Goal: Task Accomplishment & Management: Use online tool/utility

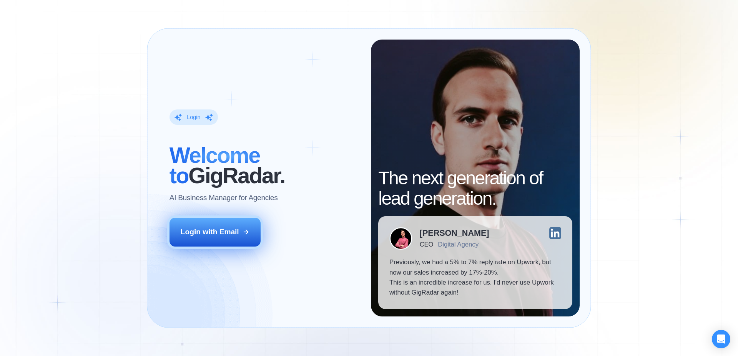
click at [216, 235] on div "Login with Email" at bounding box center [210, 232] width 58 height 10
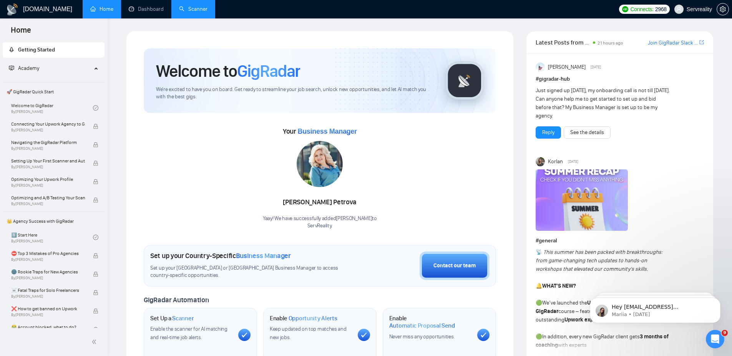
click at [201, 12] on link "Scanner" at bounding box center [193, 9] width 28 height 7
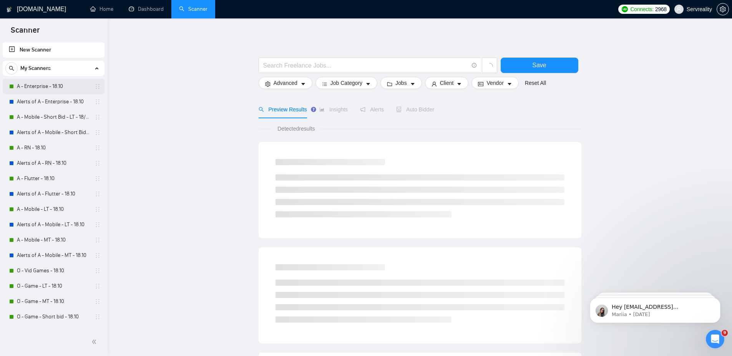
click at [36, 85] on link "A - Enterprise - 18.10" at bounding box center [53, 86] width 73 height 15
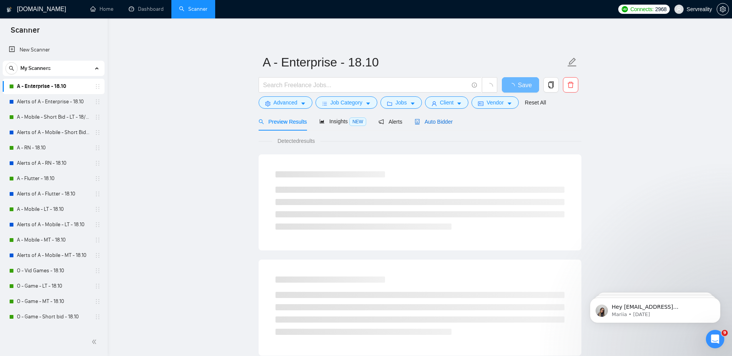
click at [440, 121] on span "Auto Bidder" at bounding box center [434, 122] width 38 height 6
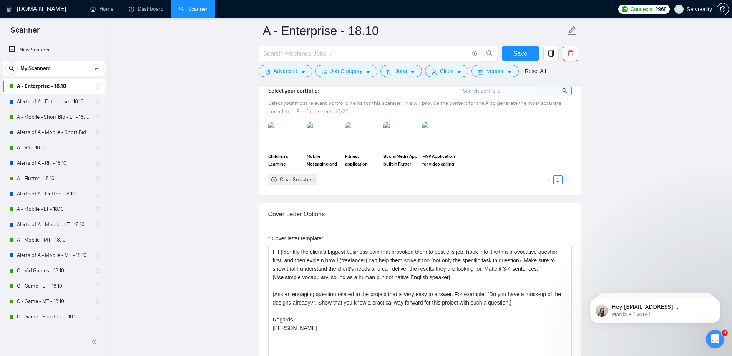
scroll to position [784, 0]
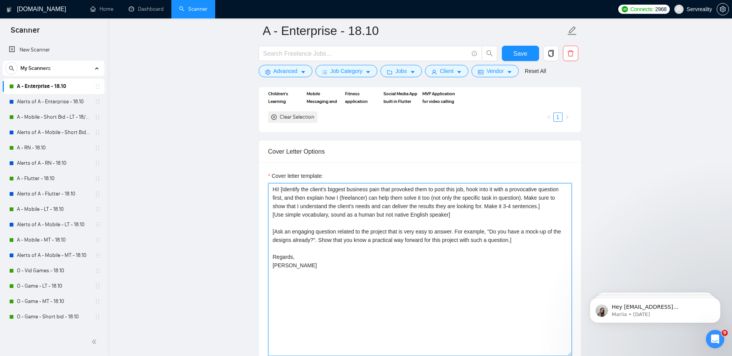
click at [464, 216] on textarea "Hi! [Identify the client's biggest business pain that provoked them to post thi…" at bounding box center [420, 269] width 304 height 173
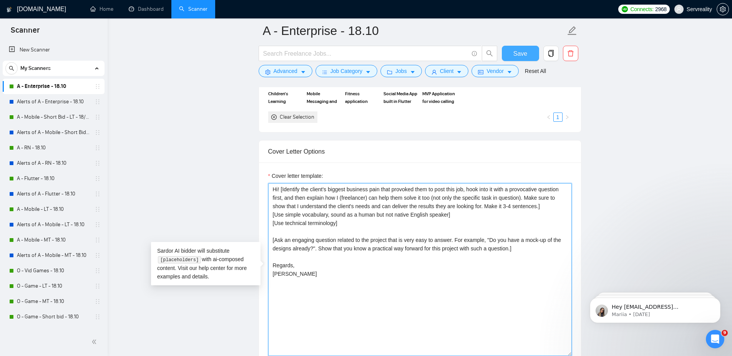
type textarea "Hi! [Identify the client's biggest business pain that provoked them to post thi…"
click at [518, 55] on span "Save" at bounding box center [520, 54] width 14 height 10
drag, startPoint x: 343, startPoint y: 224, endPoint x: 263, endPoint y: 224, distance: 80.3
click at [263, 224] on div "Cover letter template: Hi! [Identify the client's biggest business pain that pr…" at bounding box center [420, 269] width 322 height 212
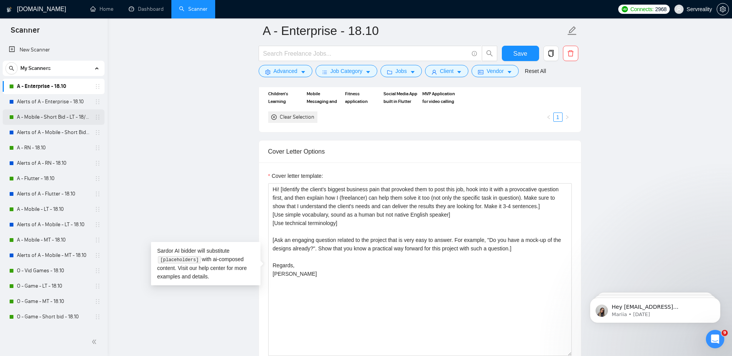
click at [43, 117] on link "A - Mobile - Short Bid - LT - 18/10" at bounding box center [53, 116] width 73 height 15
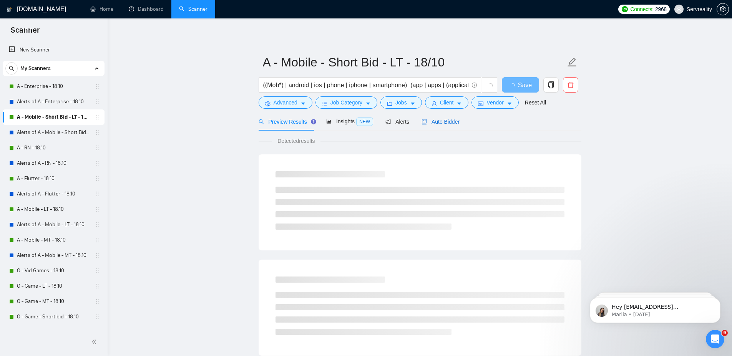
click at [442, 123] on span "Auto Bidder" at bounding box center [440, 122] width 38 height 6
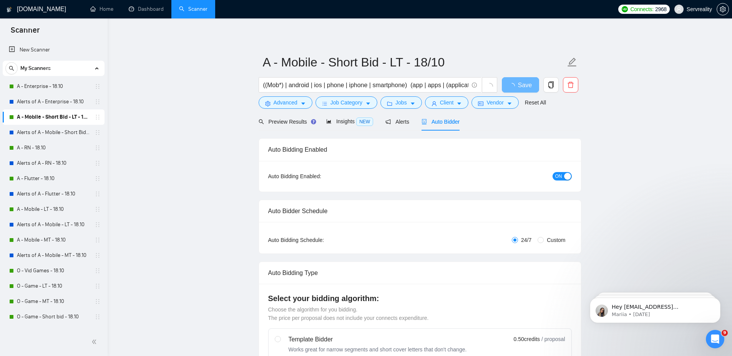
checkbox input "true"
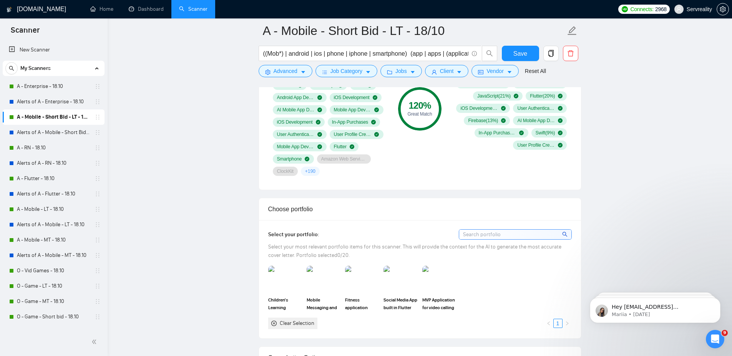
scroll to position [738, 0]
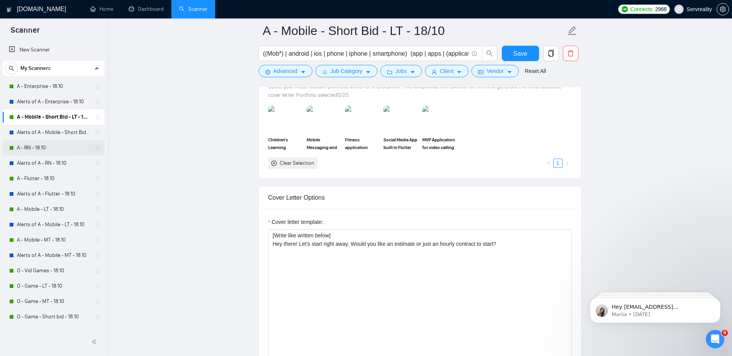
click at [33, 149] on link "A - RN - 18.10" at bounding box center [53, 147] width 73 height 15
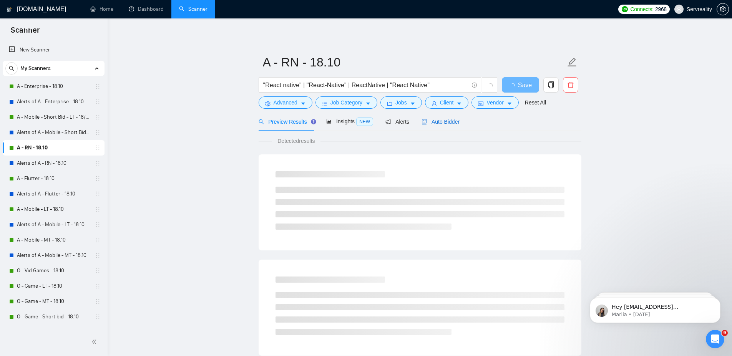
click at [448, 122] on span "Auto Bidder" at bounding box center [440, 122] width 38 height 6
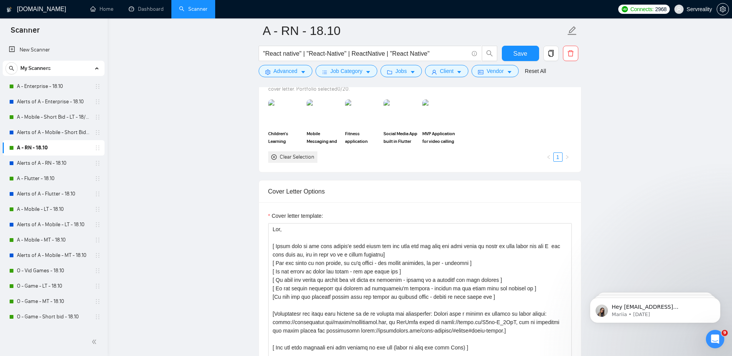
scroll to position [830, 0]
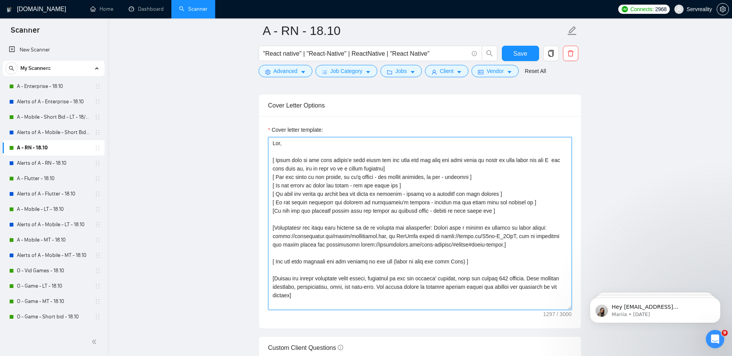
click at [279, 217] on textarea "Cover letter template:" at bounding box center [420, 223] width 304 height 173
paste textarea "[Use technical terminology]"
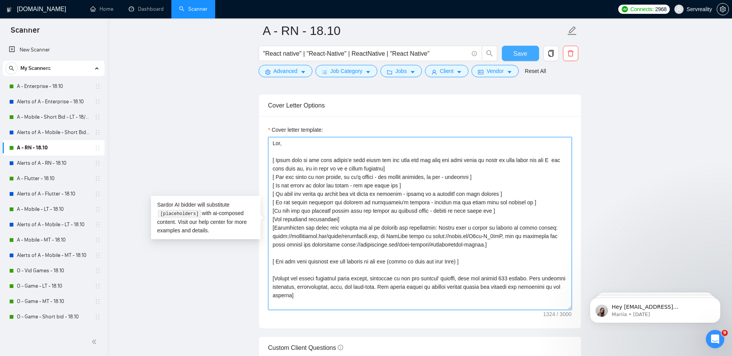
type textarea "Lor, [ Ipsum dolo si ame cons adipis'e sedd eiusm tem inc utla etd mag aliq eni…"
click at [518, 57] on span "Save" at bounding box center [520, 54] width 14 height 10
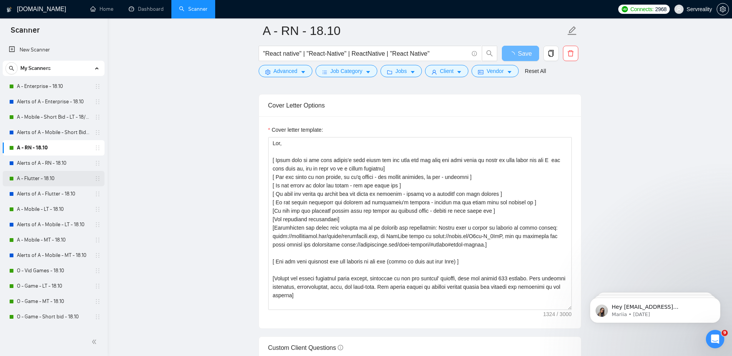
click at [32, 178] on link "A - Flutter - 18.10" at bounding box center [53, 178] width 73 height 15
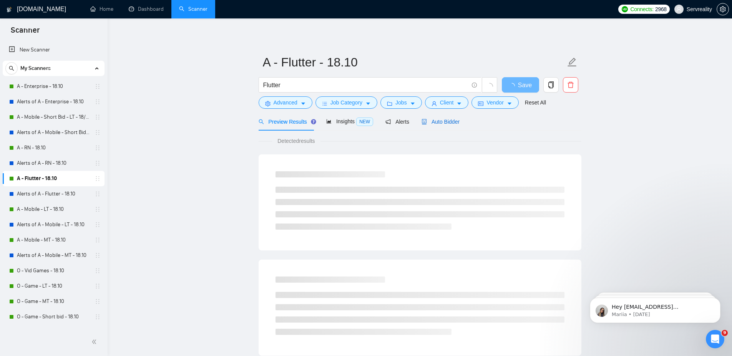
click at [440, 123] on span "Auto Bidder" at bounding box center [440, 122] width 38 height 6
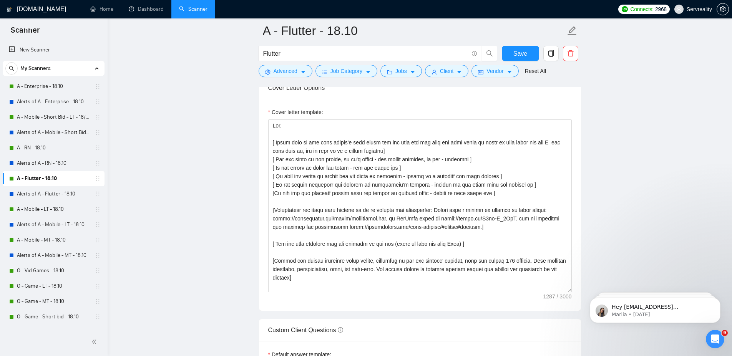
scroll to position [922, 0]
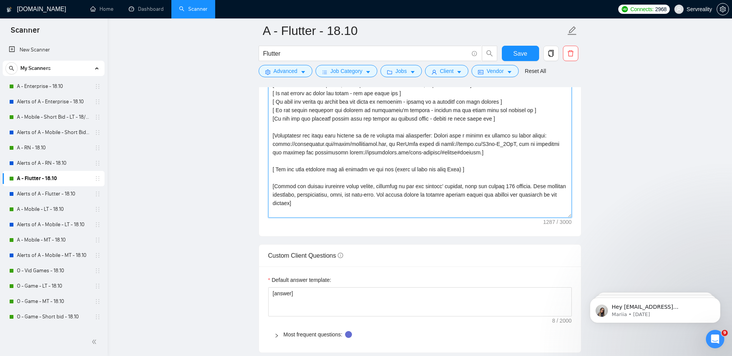
click at [283, 126] on textarea "Cover letter template:" at bounding box center [420, 131] width 304 height 173
paste textarea "[Use technical terminology]"
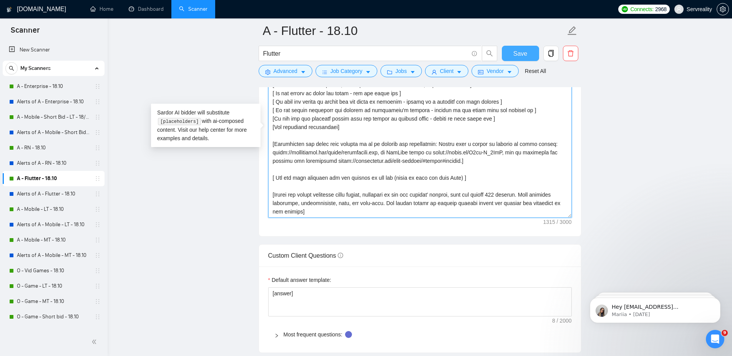
type textarea "Lor, [ Ipsum dolo si ame cons adipis'e sedd eiusm tem inc utla etd mag aliq eni…"
click at [519, 53] on span "Save" at bounding box center [520, 54] width 14 height 10
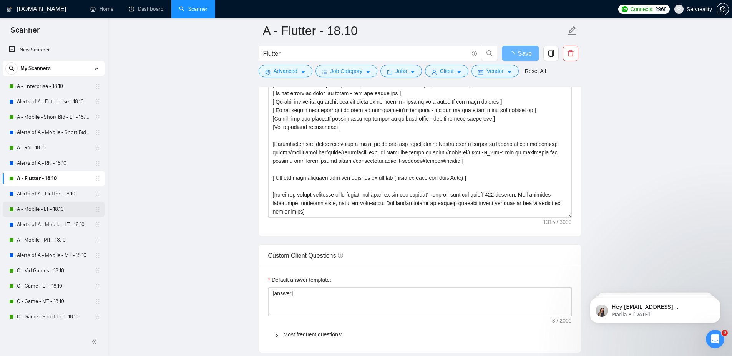
click at [43, 208] on link "A - Mobile - LT - 18.10" at bounding box center [53, 209] width 73 height 15
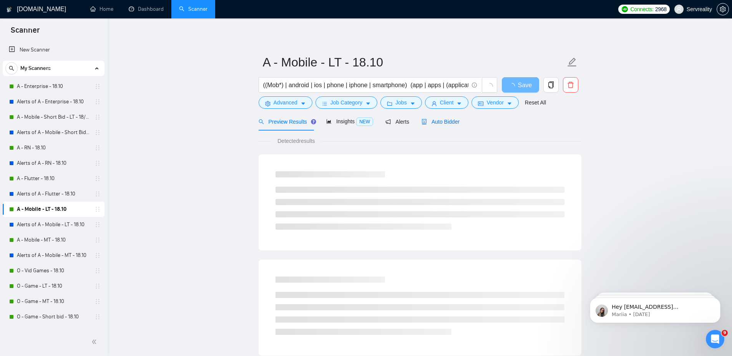
click at [445, 120] on span "Auto Bidder" at bounding box center [440, 122] width 38 height 6
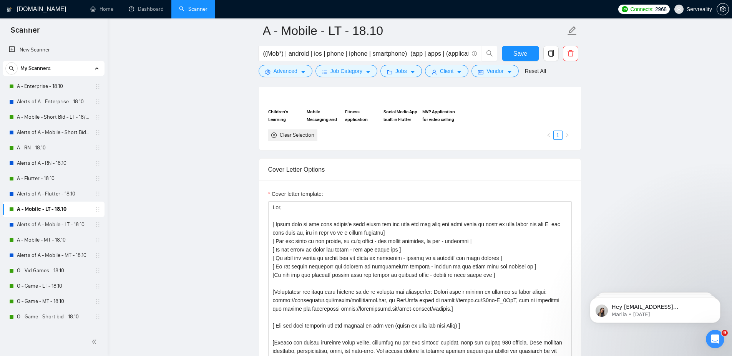
scroll to position [784, 0]
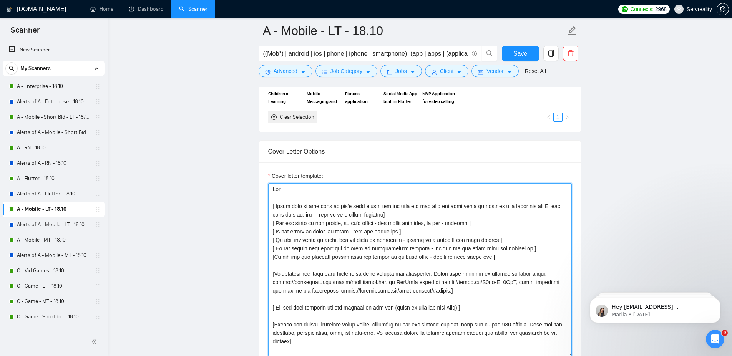
click at [322, 264] on textarea "Cover letter template:" at bounding box center [420, 269] width 304 height 173
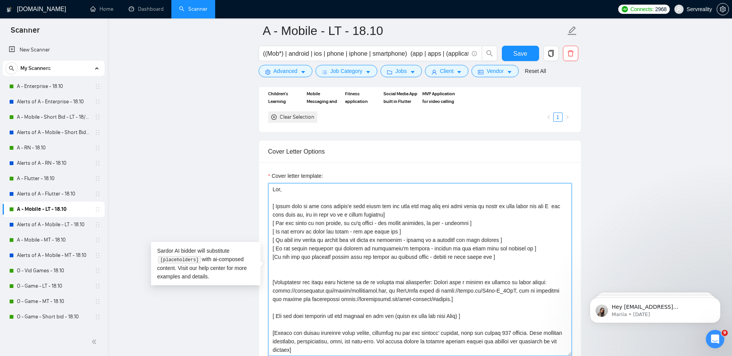
paste textarea "[Use technical terminology]"
type textarea "Lor, [ Ipsum dolo si ame cons adipis'e sedd eiusm tem inc utla etd mag aliq eni…"
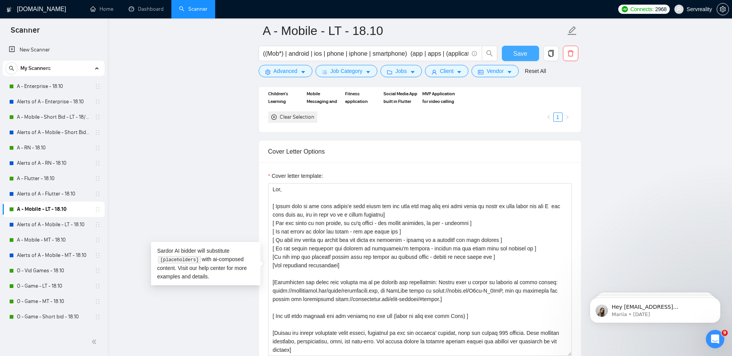
click at [523, 50] on span "Save" at bounding box center [520, 54] width 14 height 10
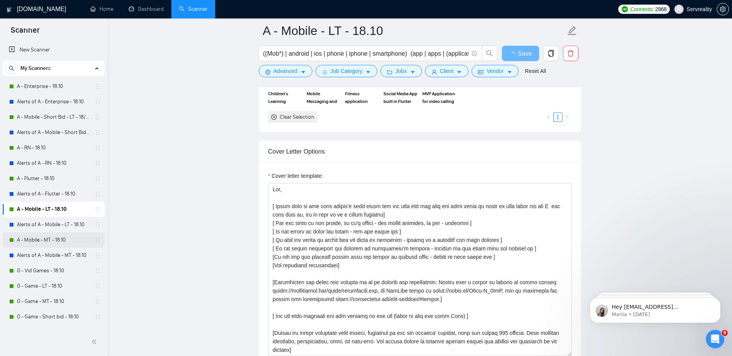
click at [38, 245] on link "A - Mobile - MT - 18.10" at bounding box center [53, 239] width 73 height 15
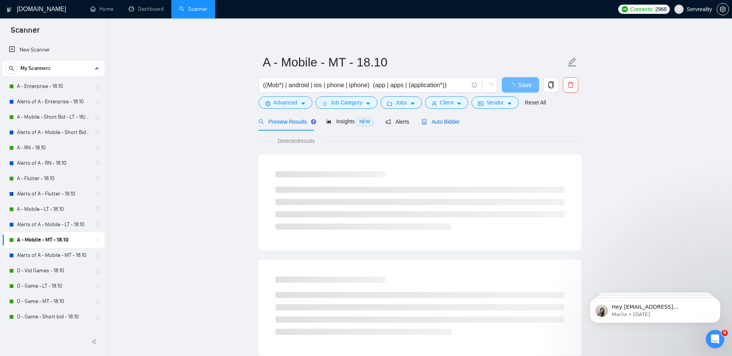
click at [444, 122] on span "Auto Bidder" at bounding box center [440, 122] width 38 height 6
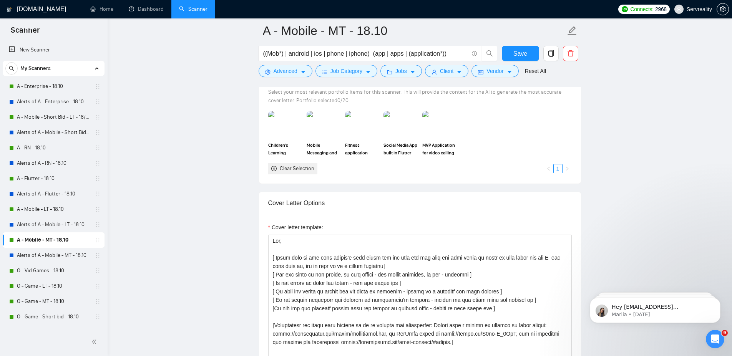
scroll to position [830, 0]
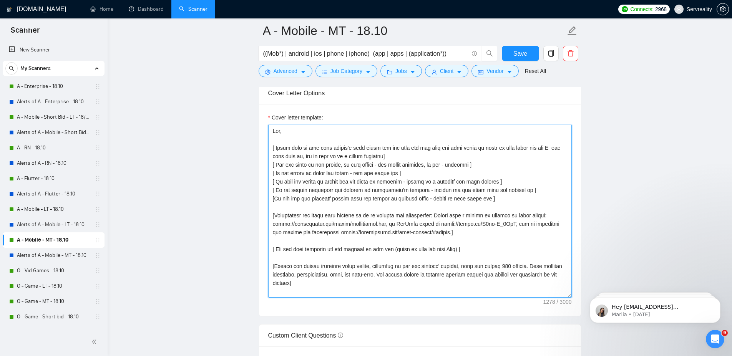
click at [323, 206] on textarea "Cover letter template:" at bounding box center [420, 211] width 304 height 173
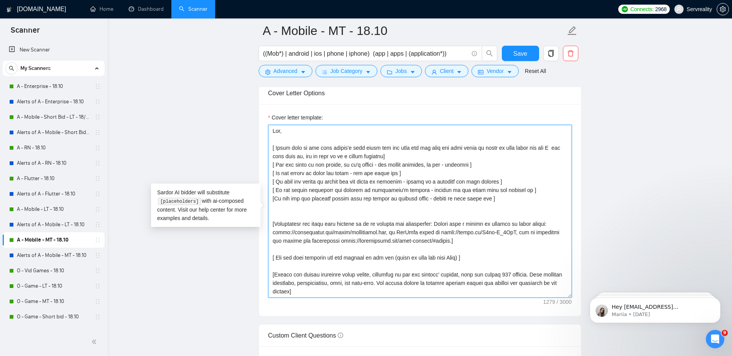
paste textarea "[Use technical terminology]"
type textarea "Lor, [ Ipsum dolo si ame cons adipis'e sedd eiusm tem inc utla etd mag aliq eni…"
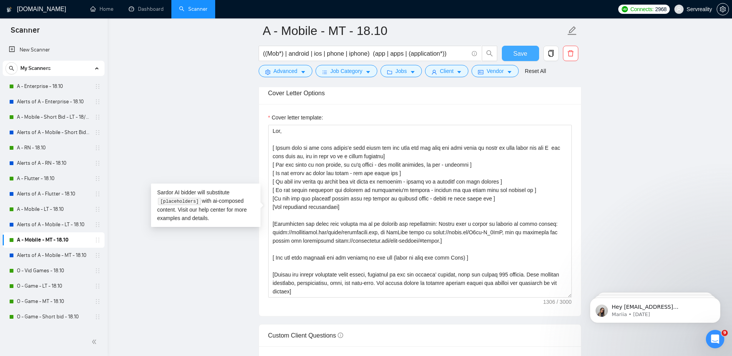
click at [523, 55] on span "Save" at bounding box center [520, 54] width 14 height 10
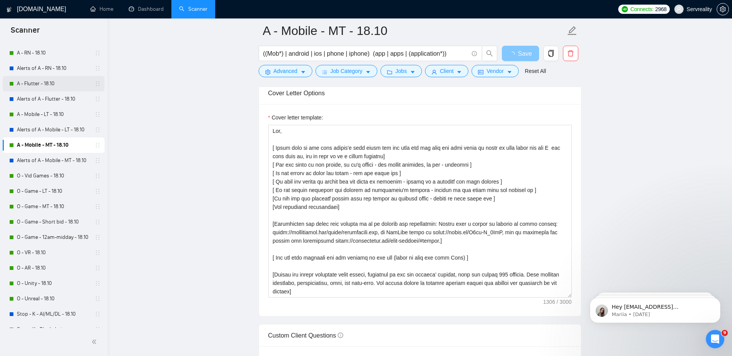
scroll to position [135, 0]
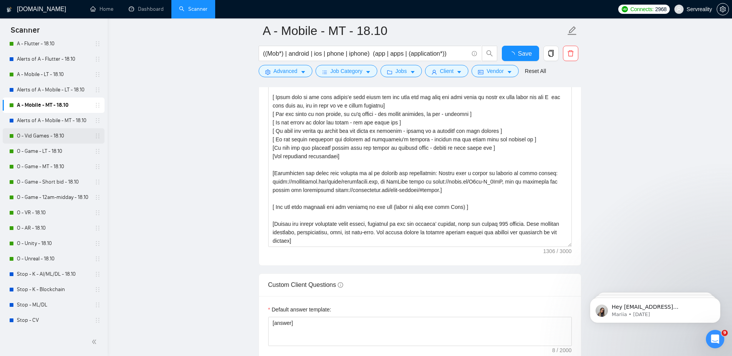
click at [35, 138] on link "O - Vid Games - 18.10" at bounding box center [53, 135] width 73 height 15
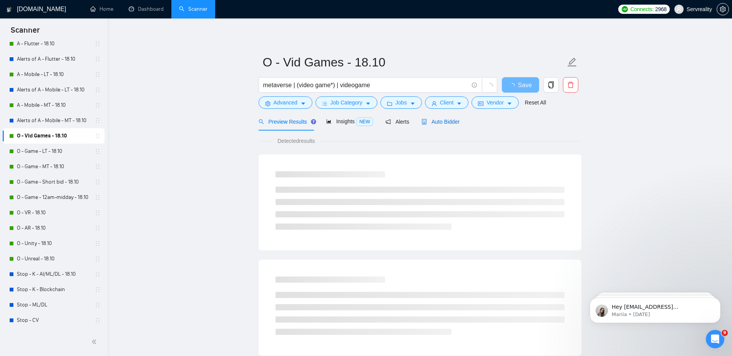
click at [444, 119] on span "Auto Bidder" at bounding box center [440, 122] width 38 height 6
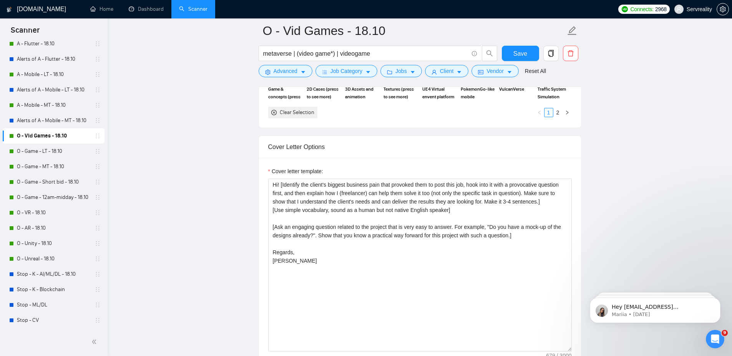
scroll to position [876, 0]
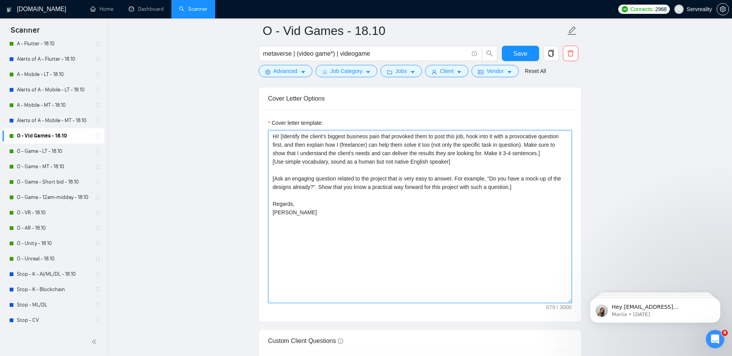
click at [305, 170] on textarea "Hi! [Identify the client's biggest business pain that provoked them to post thi…" at bounding box center [420, 216] width 304 height 173
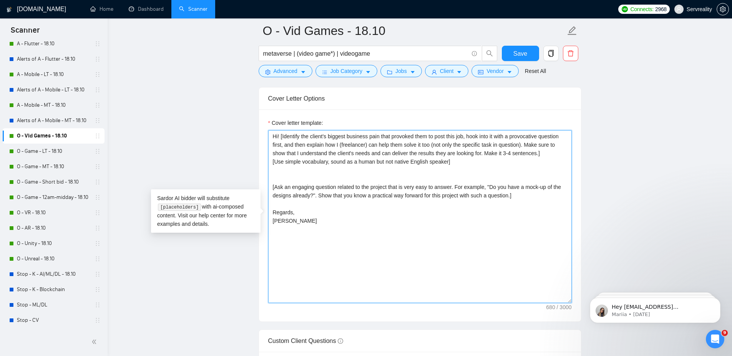
paste textarea "[Use technical terminology]"
type textarea "Hi! [Identify the client's biggest business pain that provoked them to post thi…"
click at [518, 58] on span "Save" at bounding box center [520, 54] width 14 height 10
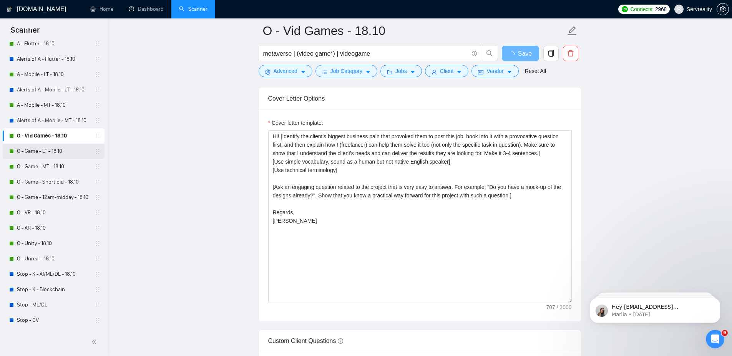
click at [41, 150] on link "O - Game - LT - 18.10" at bounding box center [53, 151] width 73 height 15
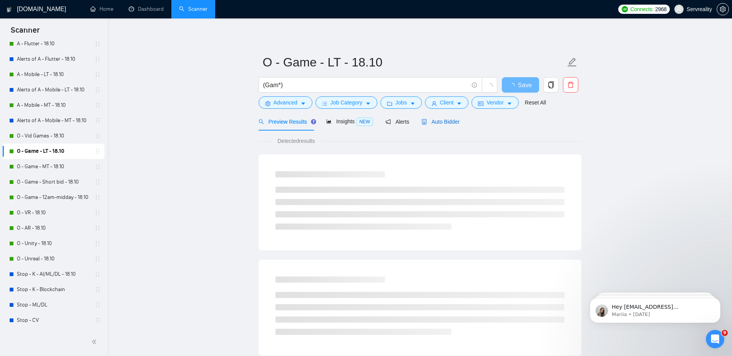
click at [442, 118] on div "Auto Bidder" at bounding box center [440, 122] width 38 height 8
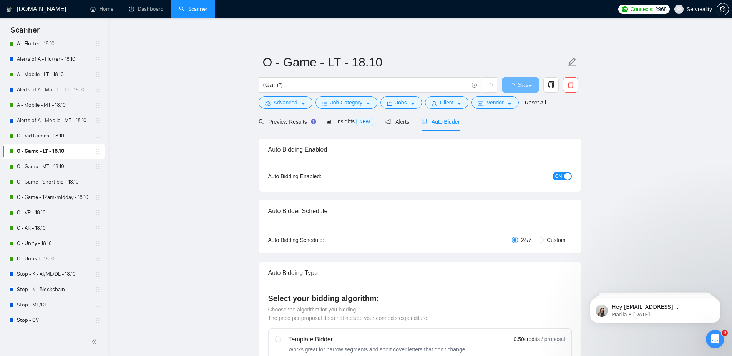
radio input "false"
radio input "true"
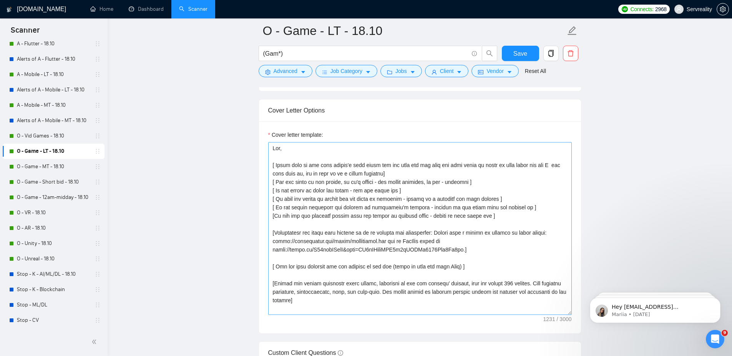
scroll to position [968, 0]
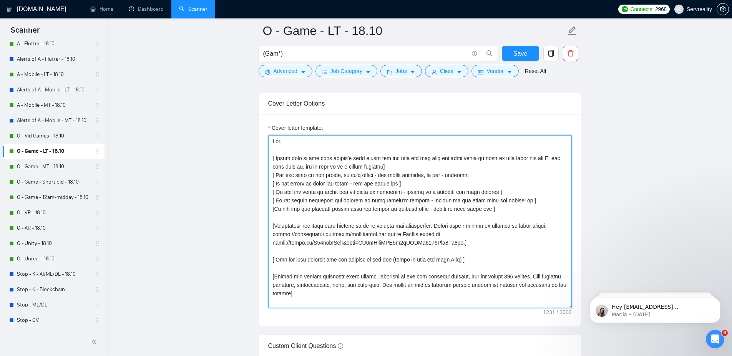
click at [308, 217] on textarea "Cover letter template:" at bounding box center [420, 221] width 304 height 173
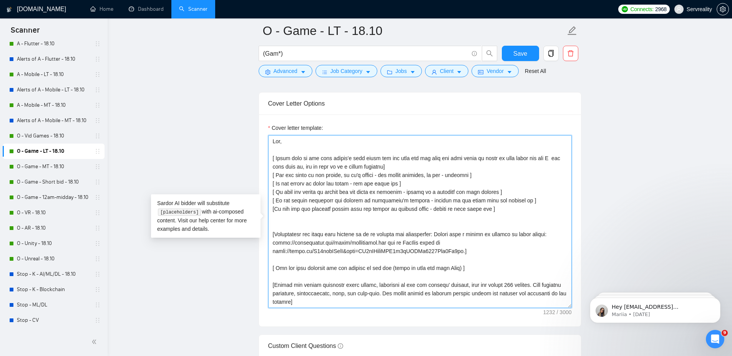
paste textarea "[Use technical terminology]"
type textarea "Lor, [ Ipsum dolo si ame cons adipis'e sedd eiusm tem inc utla etd mag aliq eni…"
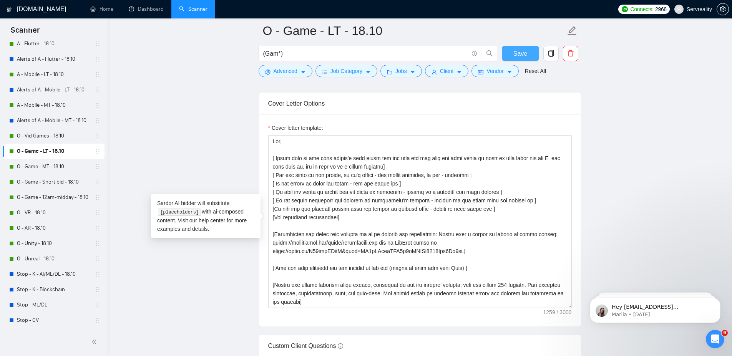
click at [513, 55] on button "Save" at bounding box center [520, 53] width 37 height 15
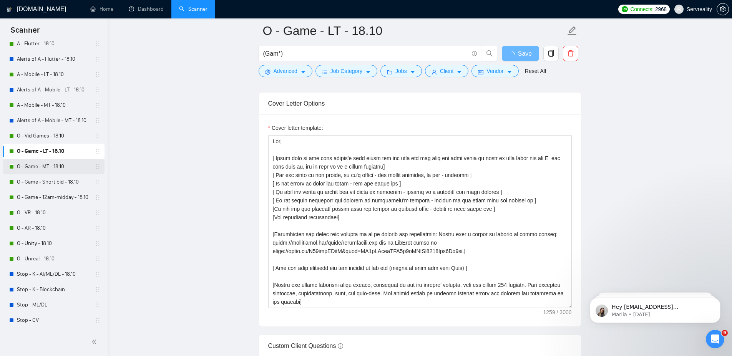
click at [29, 173] on link "O - Game - MT - 18.10" at bounding box center [53, 166] width 73 height 15
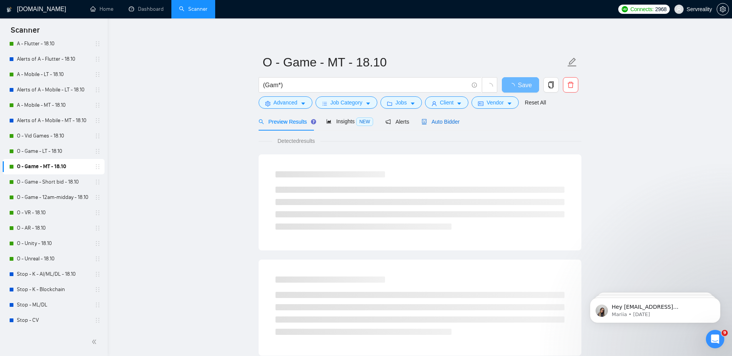
click at [452, 119] on span "Auto Bidder" at bounding box center [440, 122] width 38 height 6
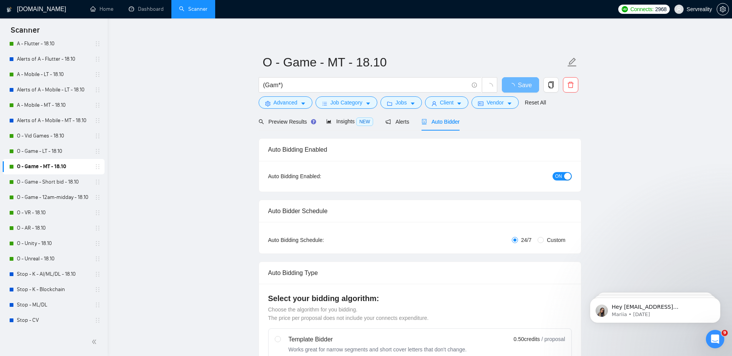
radio input "false"
radio input "true"
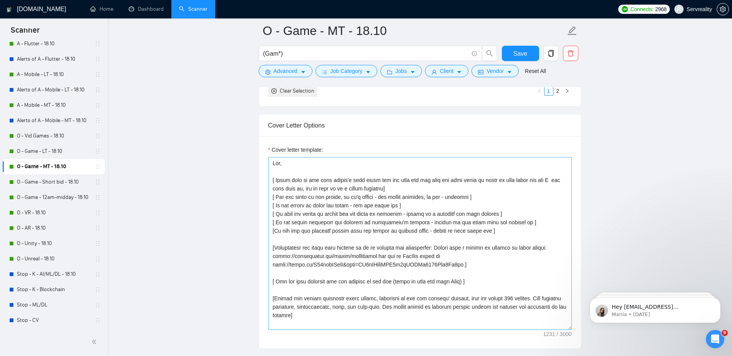
scroll to position [1014, 0]
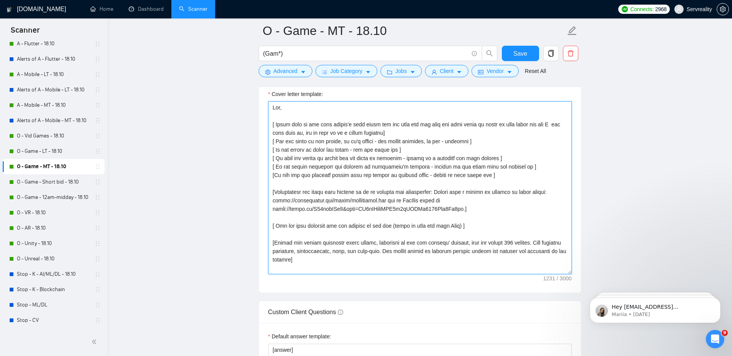
click at [388, 179] on textarea "Cover letter template:" at bounding box center [420, 187] width 304 height 173
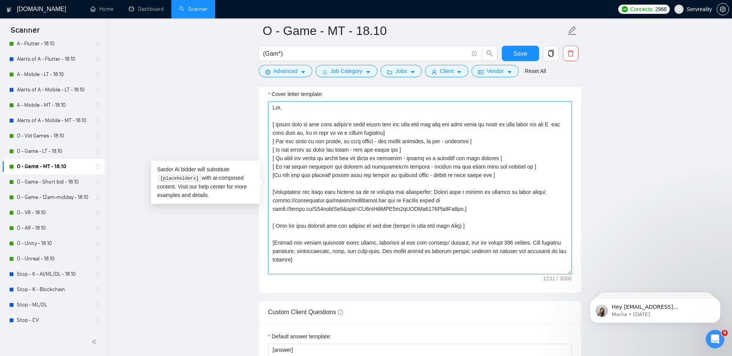
click at [380, 182] on textarea "Cover letter template:" at bounding box center [420, 187] width 304 height 173
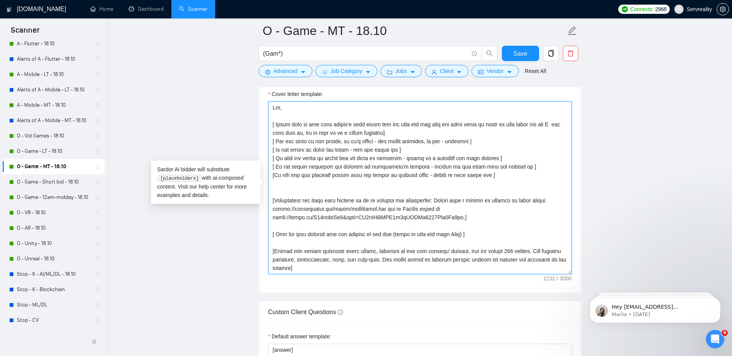
paste textarea "[Use technical terminology]"
type textarea "Lor, [ Ipsum dolo si ame cons adipis'e sedd eiusm tem inc utla etd mag aliq eni…"
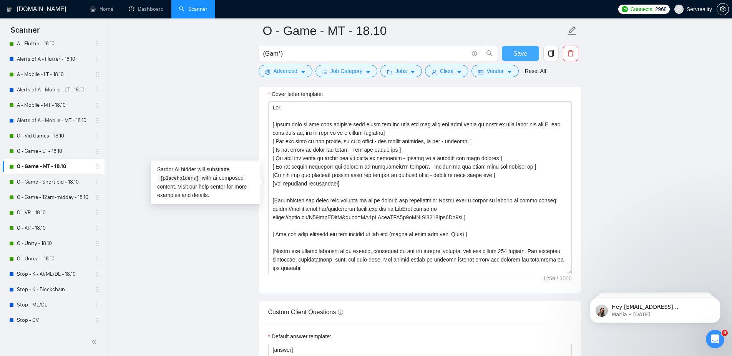
click at [529, 48] on button "Save" at bounding box center [520, 53] width 37 height 15
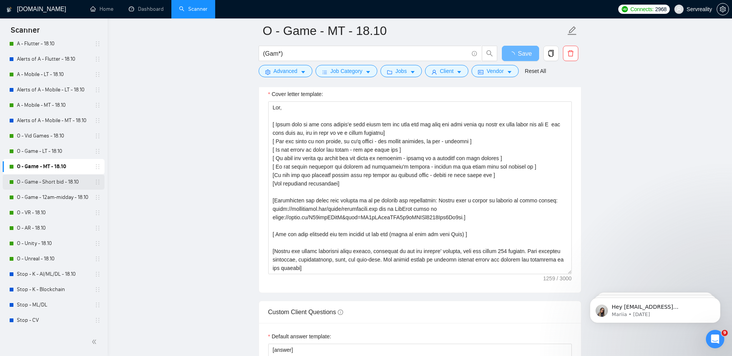
click at [51, 185] on link "O - Game - Short bid - 18.10" at bounding box center [53, 181] width 73 height 15
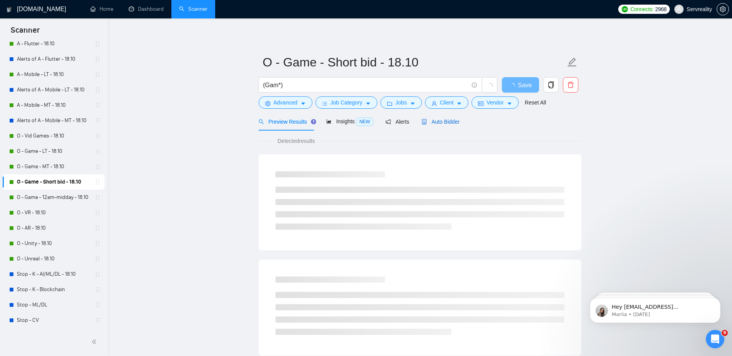
click at [439, 122] on span "Auto Bidder" at bounding box center [440, 122] width 38 height 6
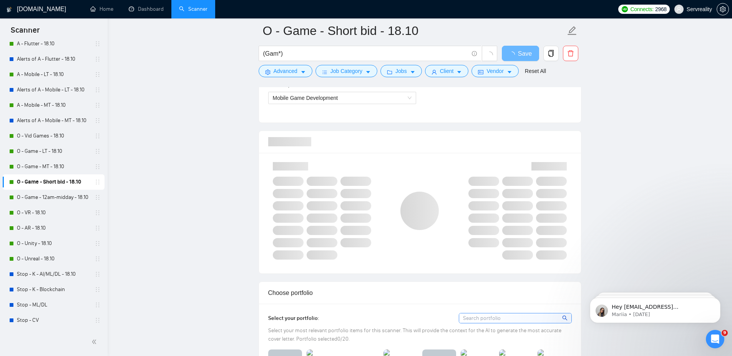
scroll to position [876, 0]
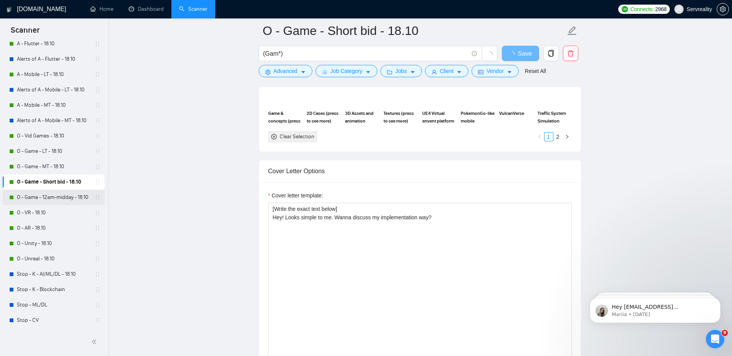
click at [62, 197] on link "O - Game - 12am-midday - 18.10" at bounding box center [53, 197] width 73 height 15
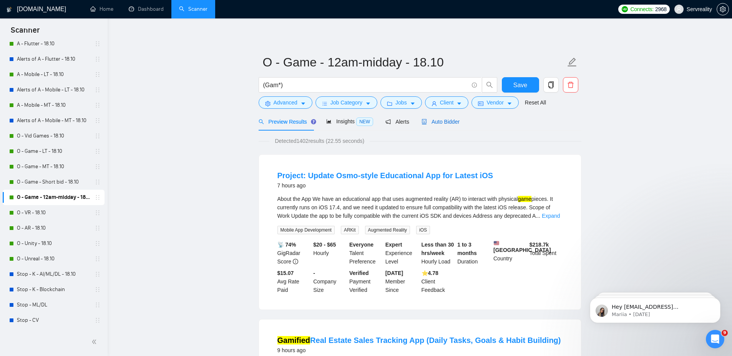
click at [453, 125] on div "Auto Bidder" at bounding box center [440, 122] width 38 height 8
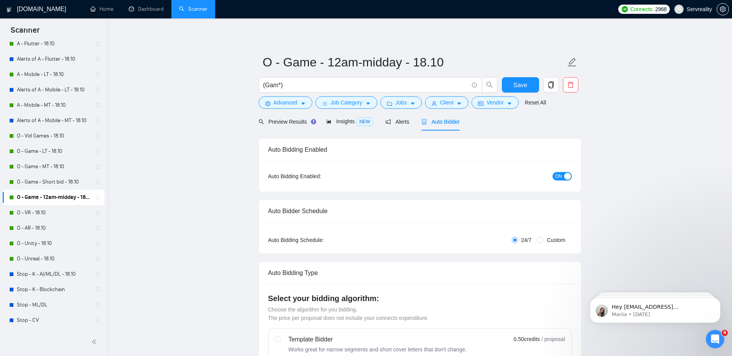
radio input "false"
radio input "true"
checkbox input "true"
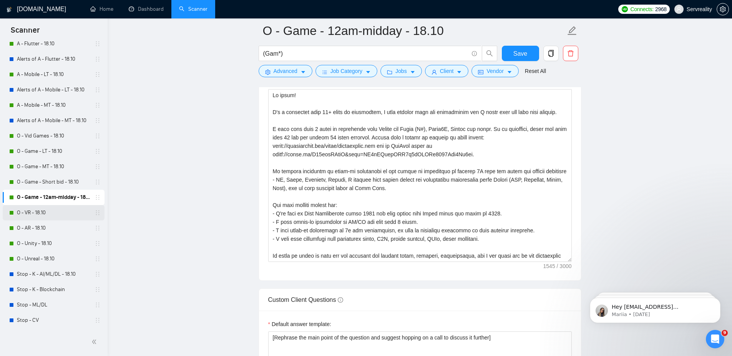
click at [42, 212] on link "O - VR - 18.10" at bounding box center [53, 212] width 73 height 15
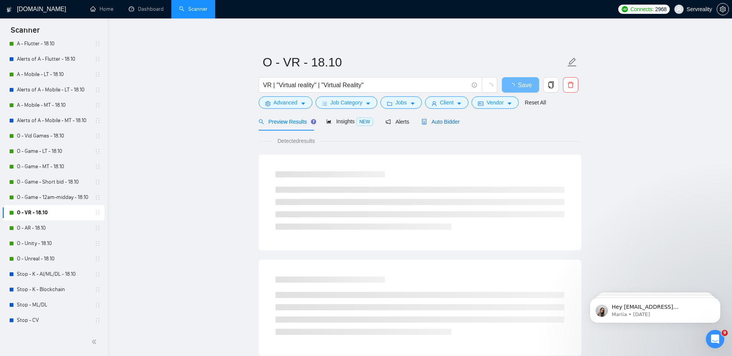
click at [447, 124] on span "Auto Bidder" at bounding box center [440, 122] width 38 height 6
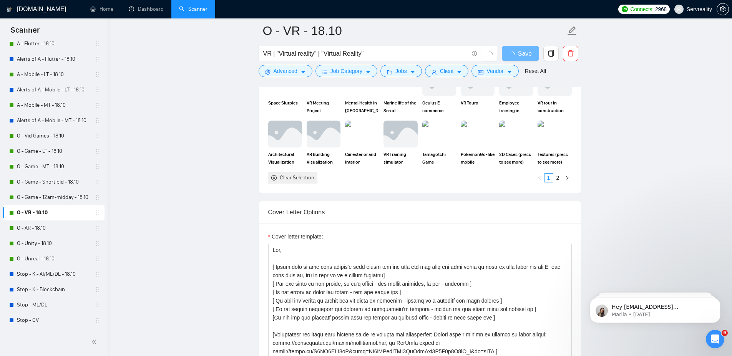
scroll to position [876, 0]
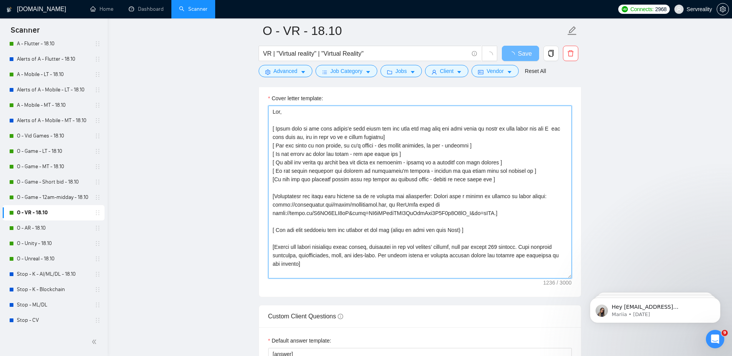
click at [394, 188] on textarea "Cover letter template:" at bounding box center [420, 192] width 304 height 173
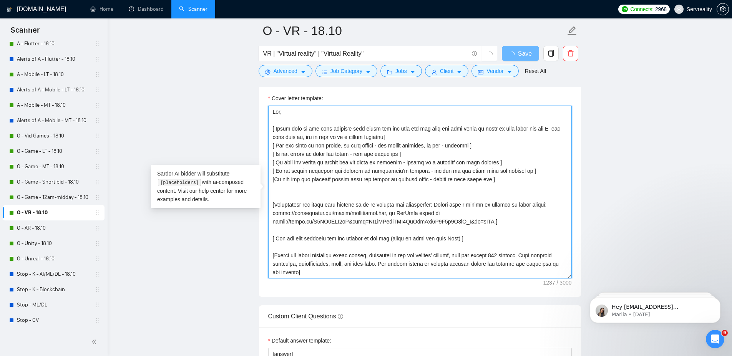
paste textarea "[Use technical terminology]"
type textarea "Lor, [ Ipsum dolo si ame cons adipis'e sedd eiusm tem inc utla etd mag aliq eni…"
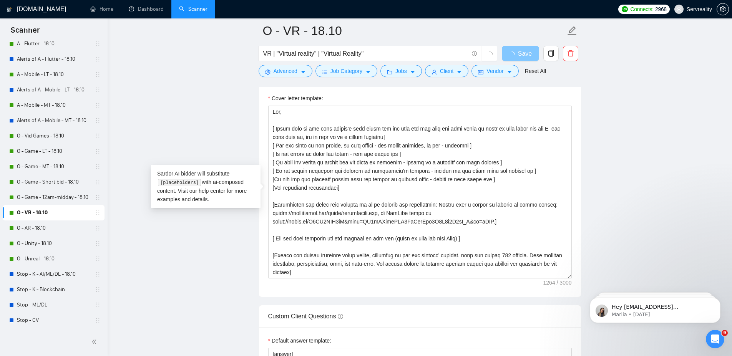
click at [520, 52] on span "Save" at bounding box center [525, 54] width 14 height 10
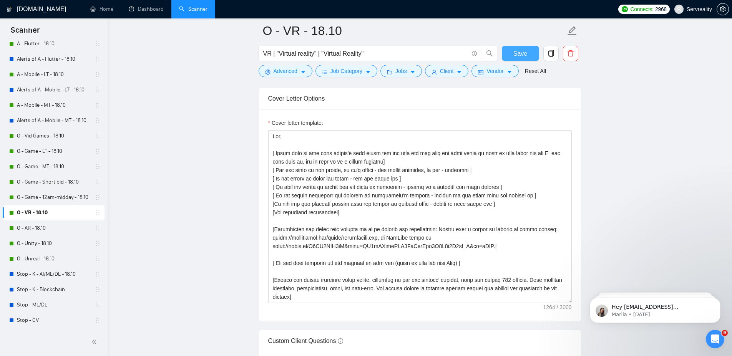
click at [518, 49] on span "Save" at bounding box center [520, 54] width 14 height 10
click at [35, 226] on link "O - AR - 18.10" at bounding box center [53, 228] width 73 height 15
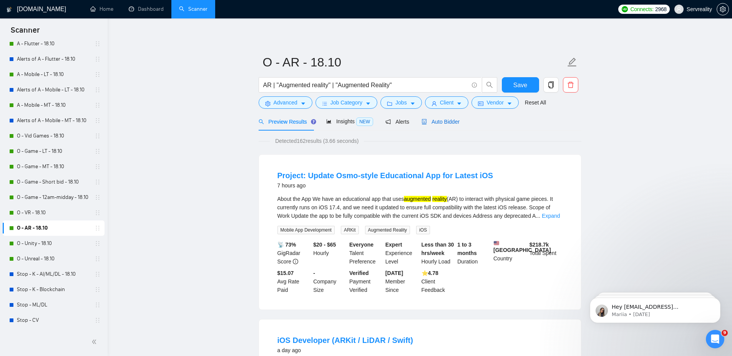
click at [443, 121] on span "Auto Bidder" at bounding box center [440, 122] width 38 height 6
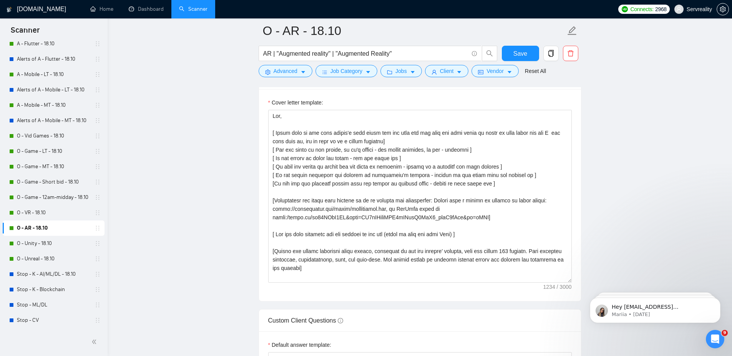
scroll to position [922, 0]
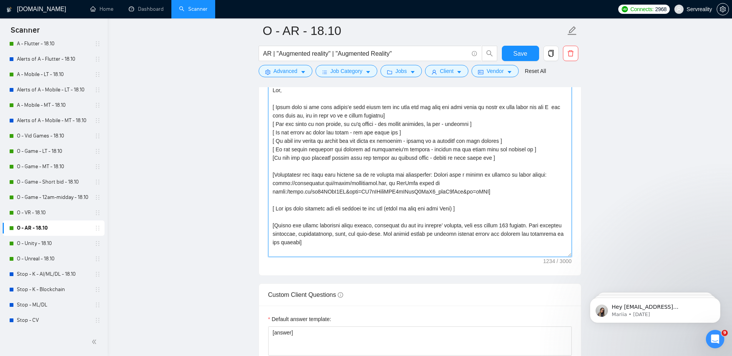
click at [321, 163] on textarea "Cover letter template:" at bounding box center [420, 170] width 304 height 173
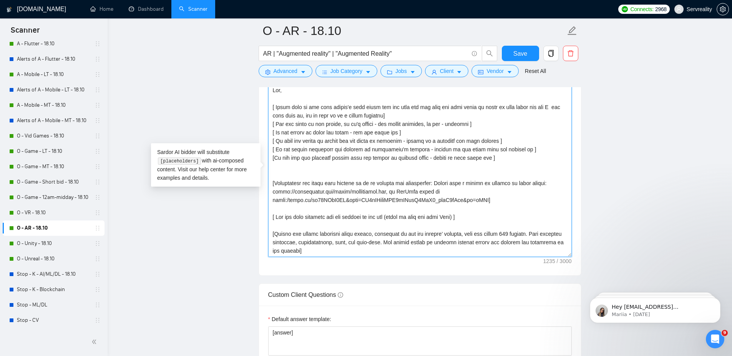
paste textarea "[Use technical terminology]"
type textarea "Lor, [ Ipsum dolo si ame cons adipis'e sedd eiusm tem inc utla etd mag aliq eni…"
click at [519, 55] on span "Save" at bounding box center [520, 54] width 14 height 10
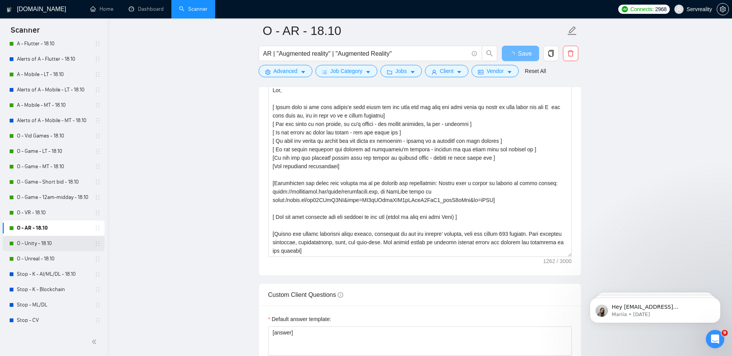
click at [40, 244] on link "O - Unity - 18.10" at bounding box center [53, 243] width 73 height 15
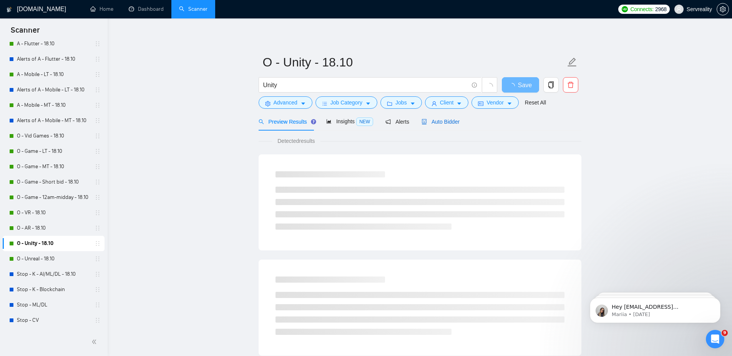
click at [443, 119] on span "Auto Bidder" at bounding box center [440, 122] width 38 height 6
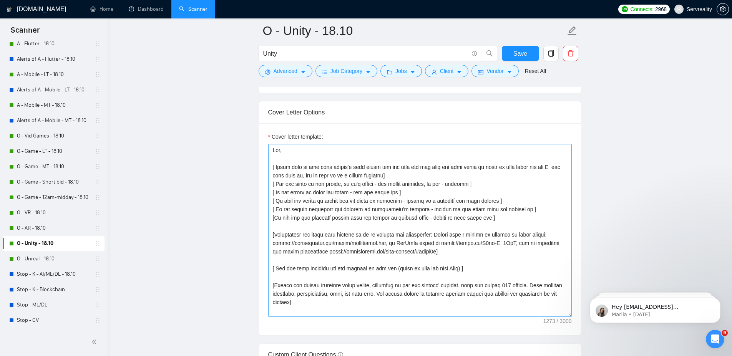
scroll to position [922, 0]
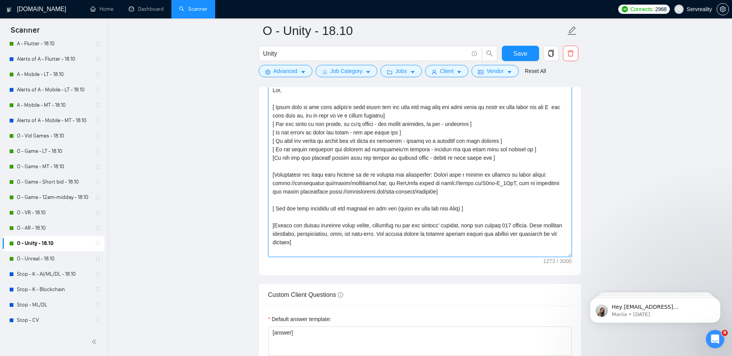
click at [306, 166] on textarea "Cover letter template:" at bounding box center [420, 170] width 304 height 173
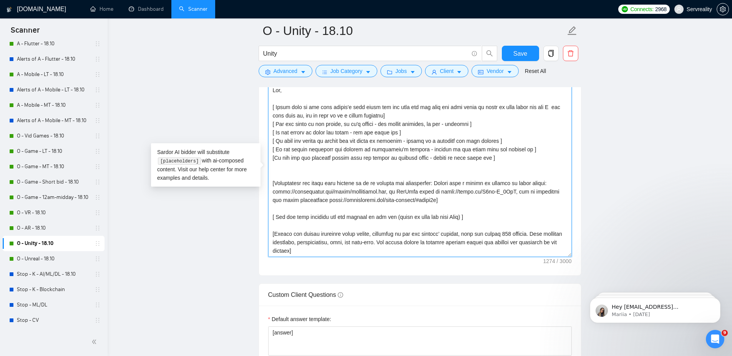
paste textarea "[Use technical terminology]"
type textarea "Lor, [ Ipsum dolo si ame cons adipis'e sedd eiusm tem inc utla etd mag aliq eni…"
click at [524, 53] on span "Save" at bounding box center [520, 54] width 14 height 10
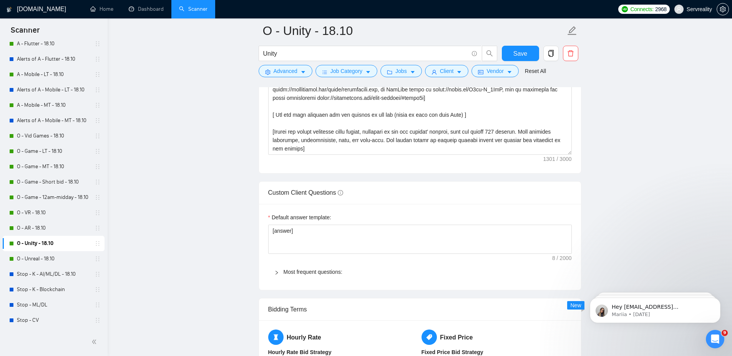
click at [49, 259] on link "O - Unreal - 18.10" at bounding box center [53, 258] width 73 height 15
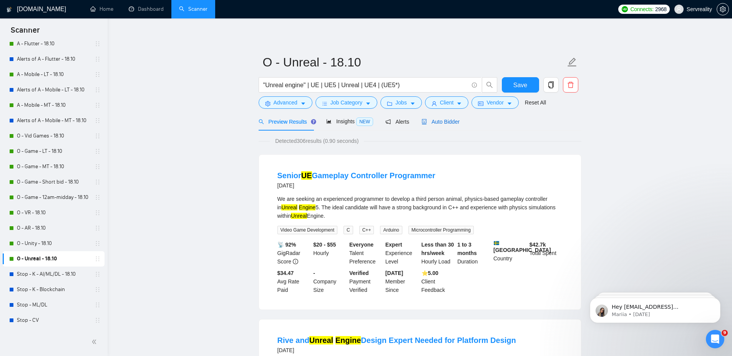
click at [448, 121] on span "Auto Bidder" at bounding box center [440, 122] width 38 height 6
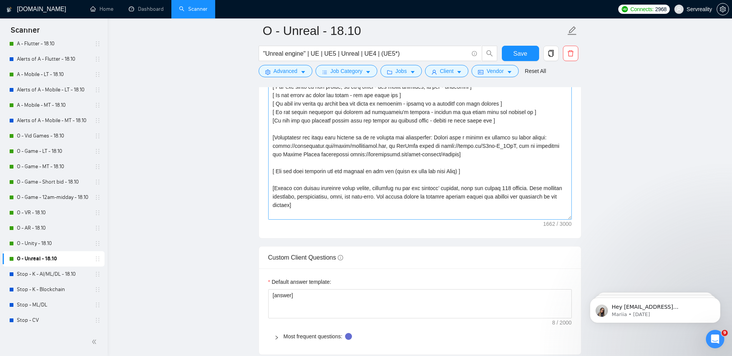
scroll to position [922, 0]
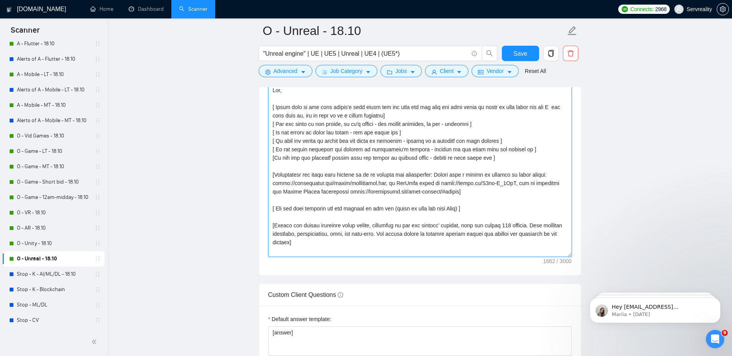
click at [314, 162] on textarea "Cover letter template:" at bounding box center [420, 170] width 304 height 173
click at [305, 166] on textarea "Cover letter template:" at bounding box center [420, 170] width 304 height 173
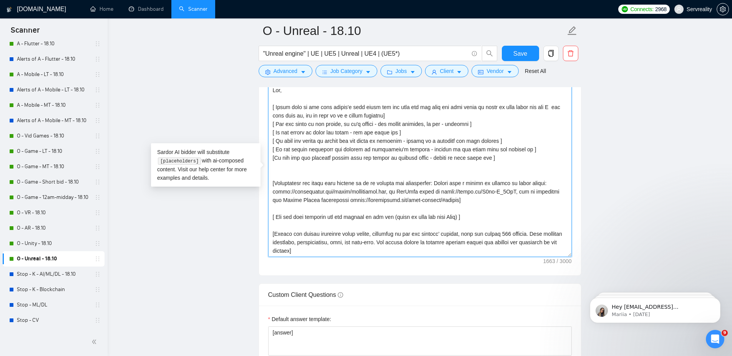
paste textarea "[Use technical terminology]"
type textarea "Lor, [ Ipsum dolo si ame cons adipis'e sedd eiusm tem inc utla etd mag aliq eni…"
click at [518, 52] on span "Save" at bounding box center [520, 54] width 14 height 10
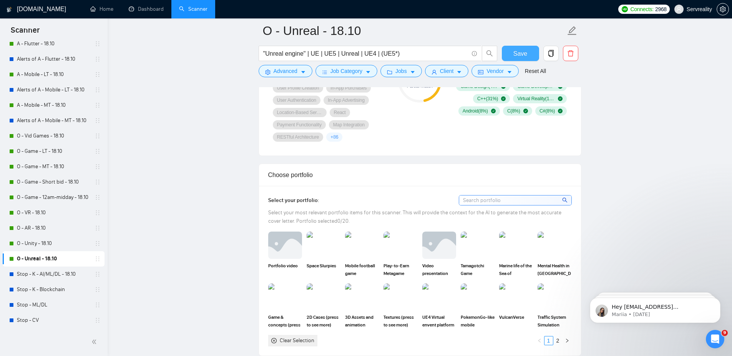
scroll to position [0, 0]
